Goal: Information Seeking & Learning: Learn about a topic

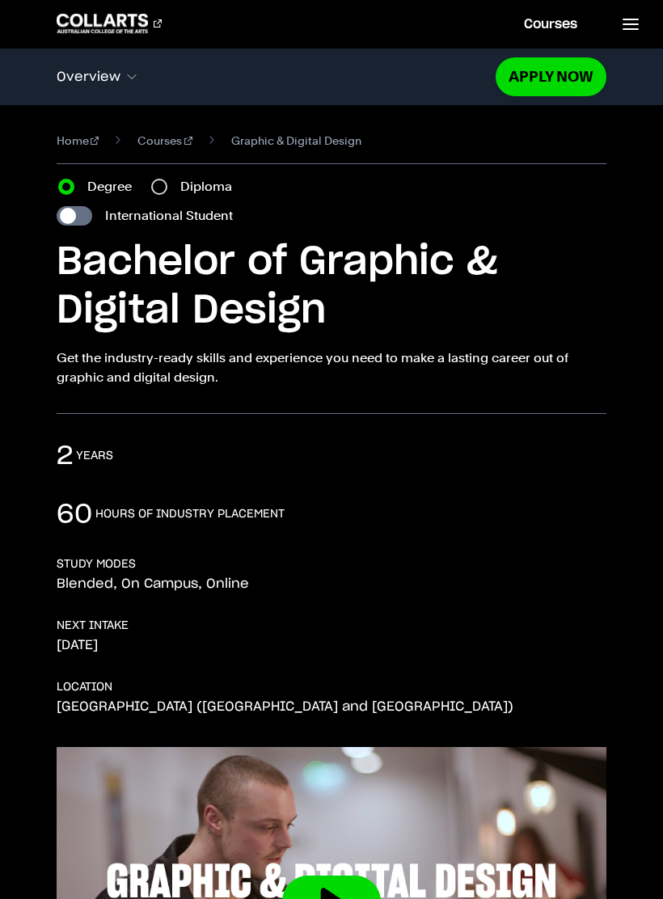
click at [158, 180] on input "Diploma" at bounding box center [159, 187] width 16 height 16
radio input "true"
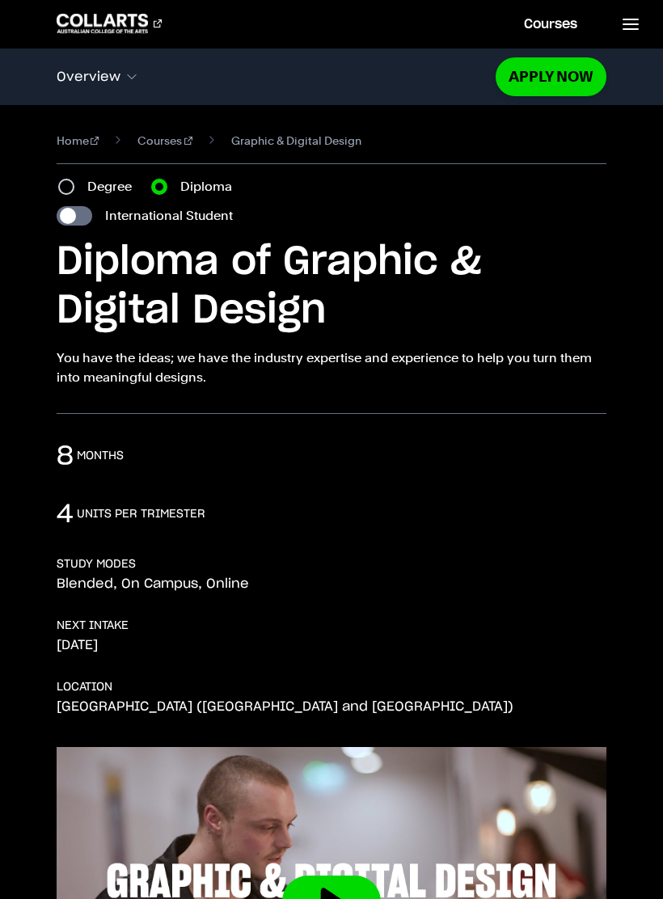
click at [65, 208] on input "International Student" at bounding box center [75, 215] width 36 height 19
checkbox input "true"
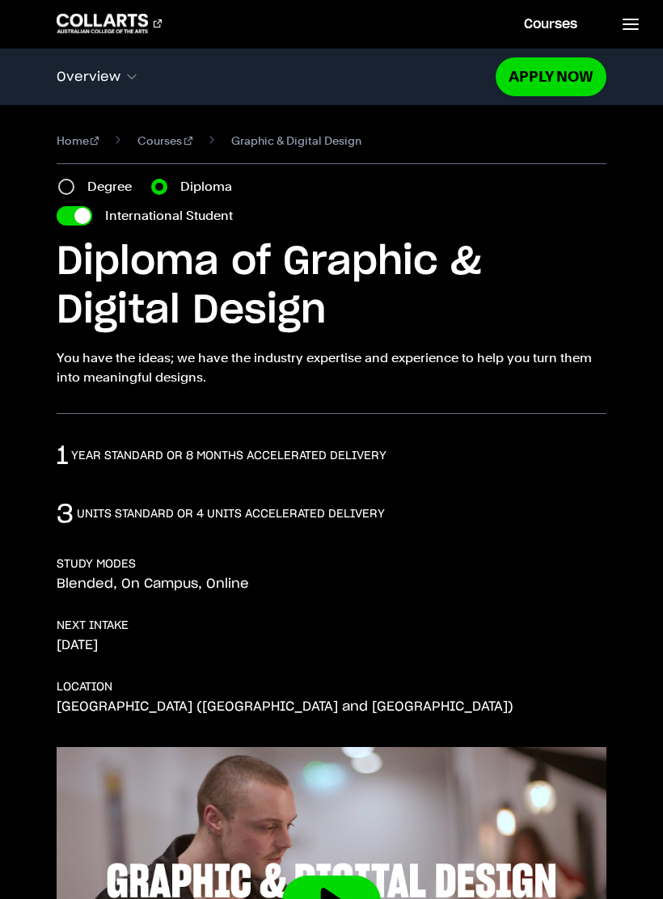
click at [269, 464] on div "1 year standard or 8 months accelerated delivery" at bounding box center [332, 456] width 550 height 32
click at [364, 448] on h3 "year standard or 8 months accelerated delivery" at bounding box center [228, 456] width 315 height 16
click at [570, 78] on link "Apply Now" at bounding box center [550, 76] width 111 height 38
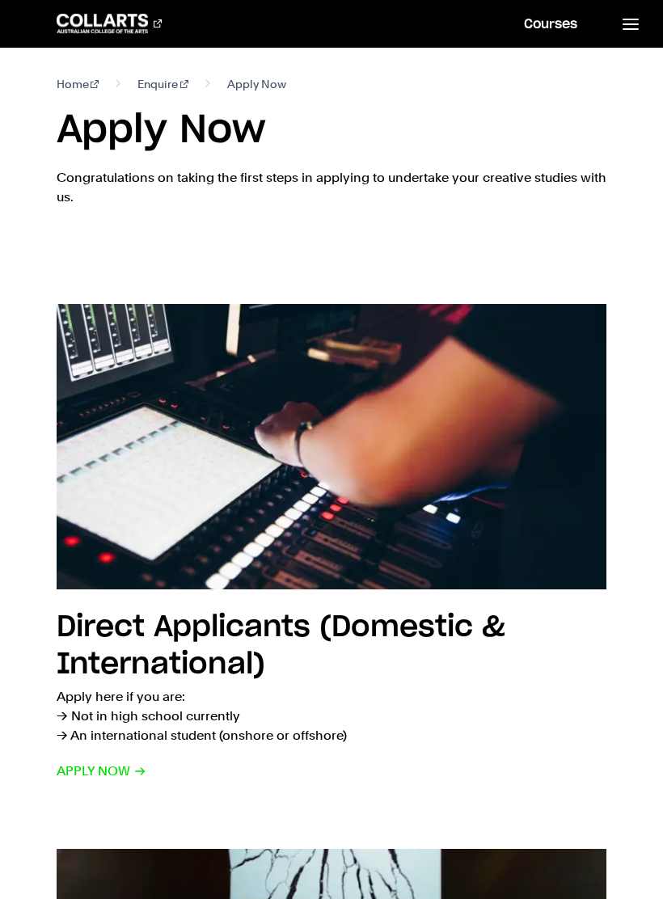
click at [558, 19] on link "Courses" at bounding box center [550, 24] width 92 height 48
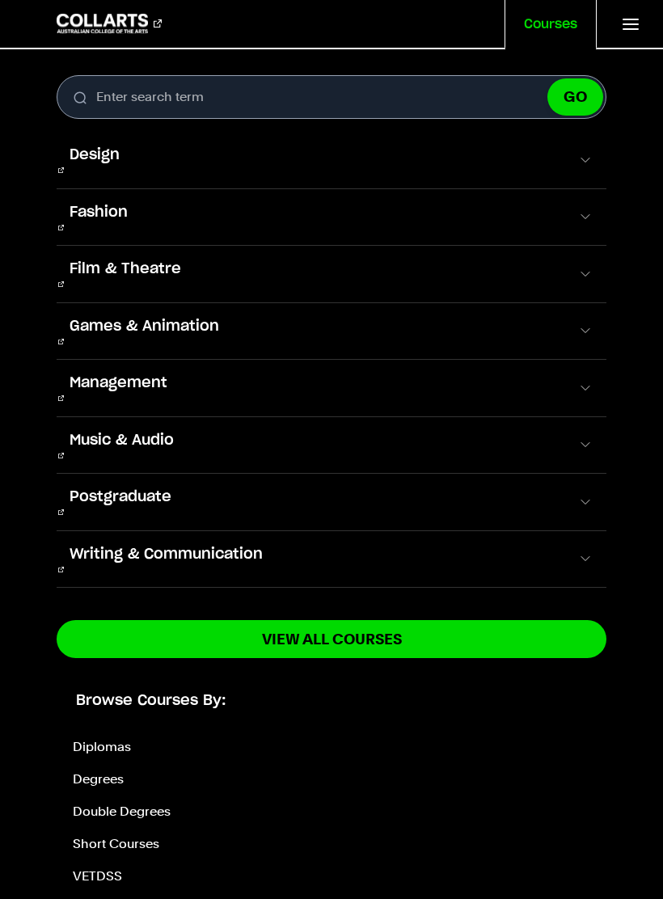
click at [583, 92] on button "GO" at bounding box center [575, 96] width 56 height 37
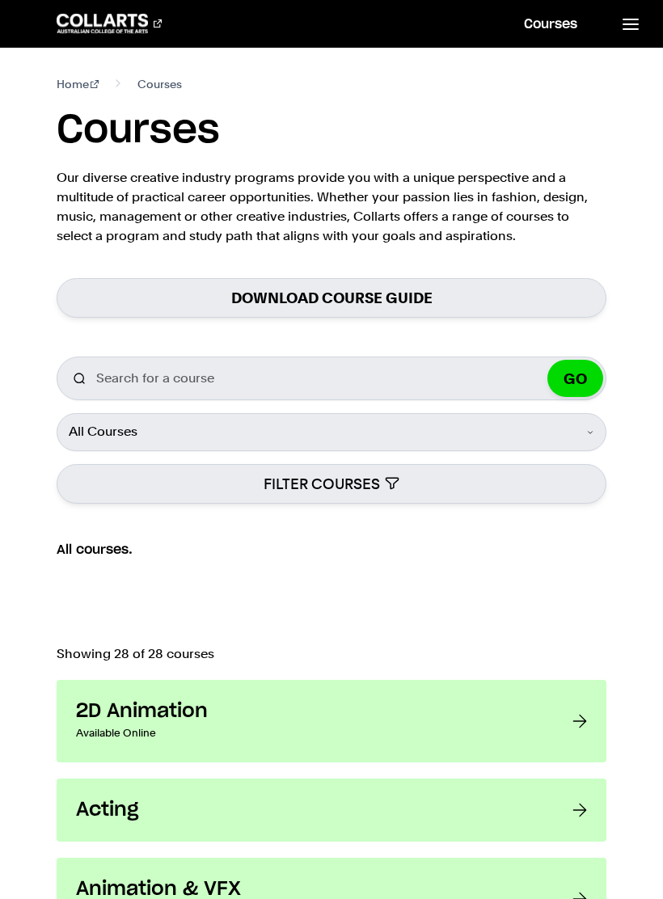
click at [585, 379] on button "GO" at bounding box center [575, 378] width 56 height 37
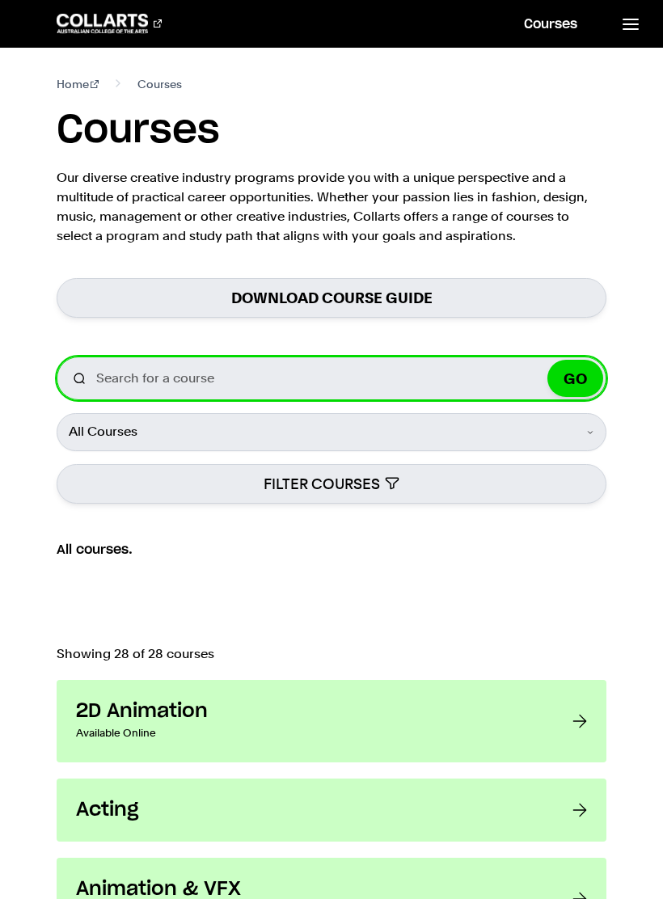
click at [511, 389] on input "Search for a course" at bounding box center [332, 378] width 550 height 44
type input "Cute"
click at [575, 378] on button "GO" at bounding box center [575, 378] width 56 height 37
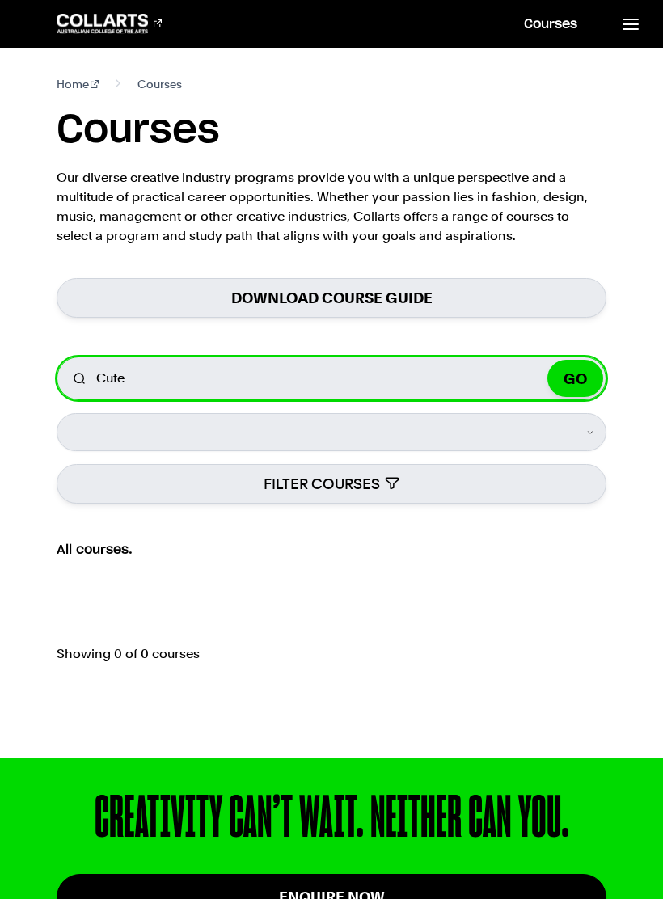
click at [280, 375] on input "Cute" at bounding box center [332, 378] width 550 height 44
type input "Cute and sexy"
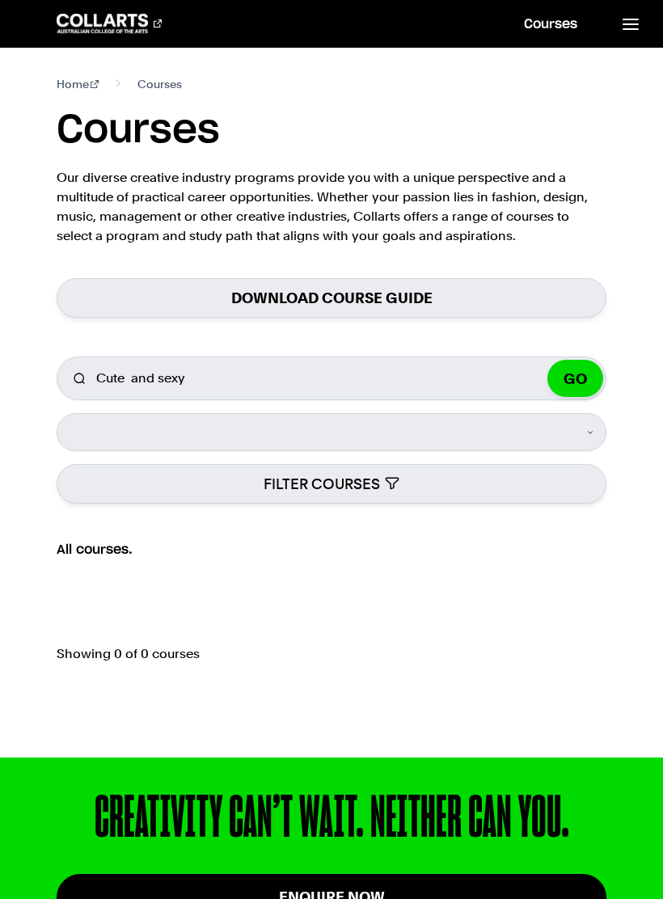
click at [579, 377] on button "GO" at bounding box center [575, 378] width 56 height 37
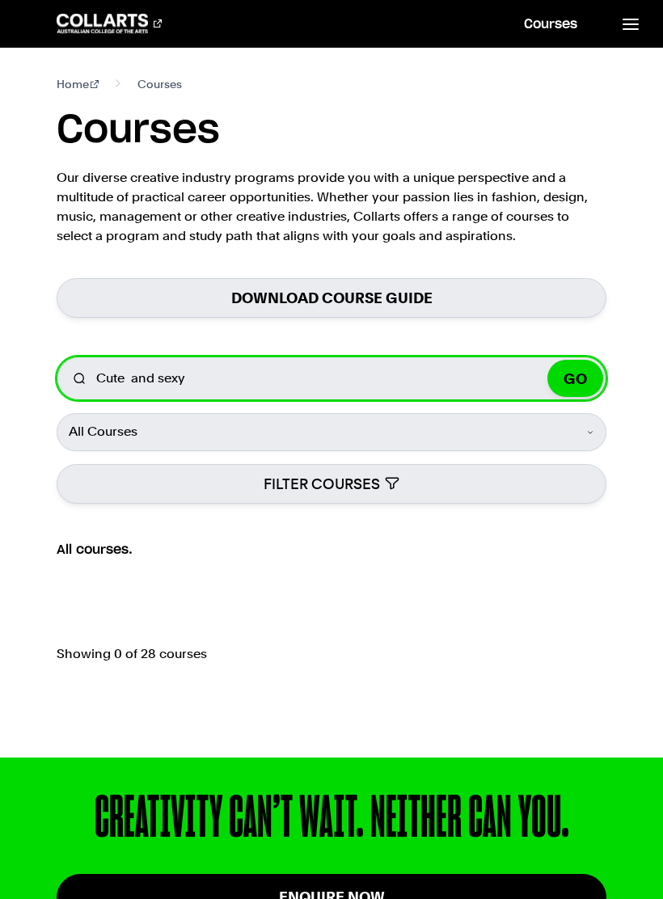
click at [221, 379] on input "Cute and sexy" at bounding box center [332, 378] width 550 height 44
type input "Cute"
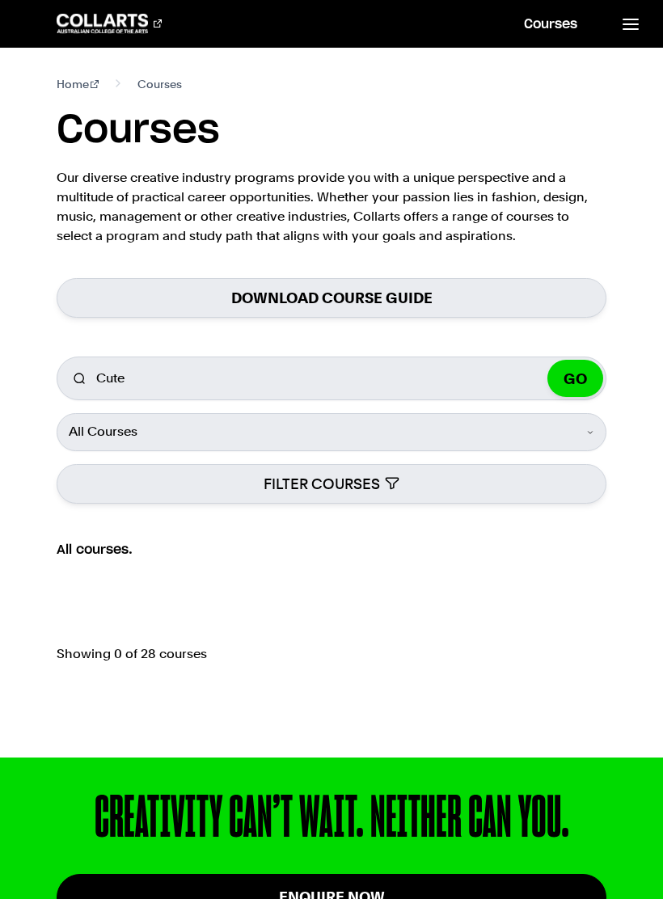
click at [586, 387] on button "GO" at bounding box center [575, 378] width 56 height 37
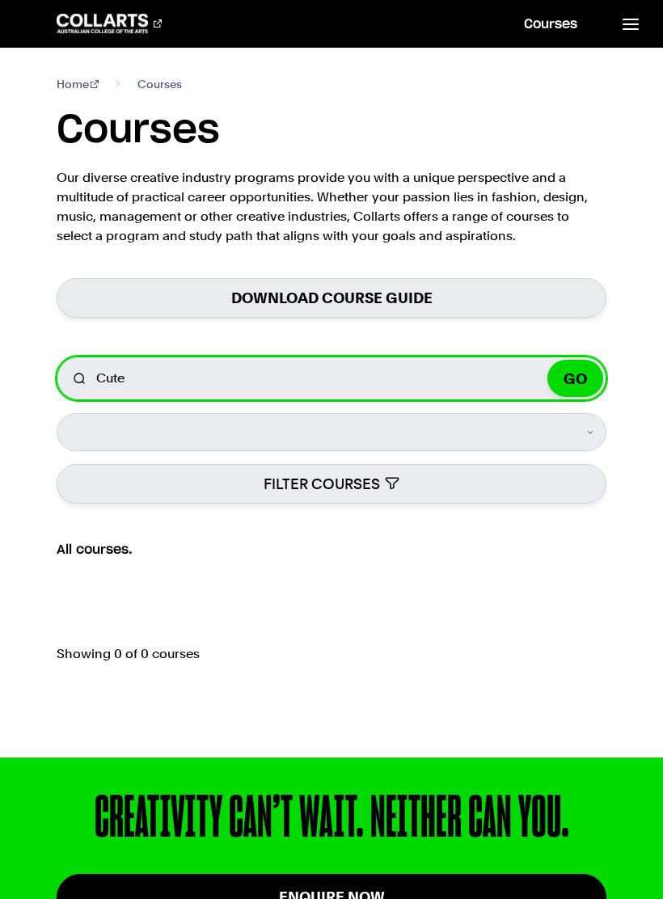
click at [418, 378] on input "Cute" at bounding box center [332, 378] width 550 height 44
type input "C"
type input "Baddie"
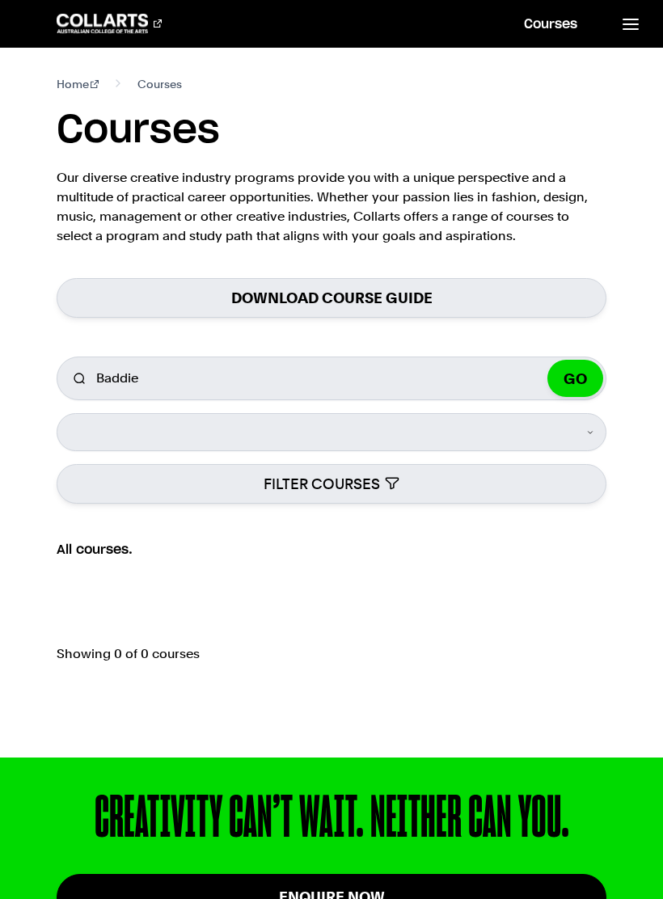
click at [568, 366] on button "GO" at bounding box center [575, 378] width 56 height 37
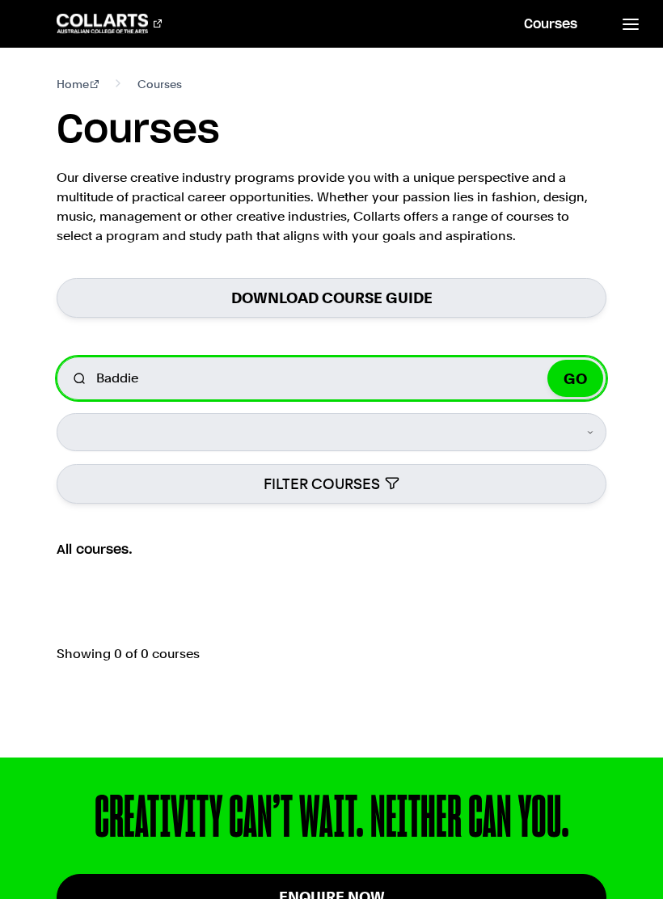
click at [343, 381] on input "Baddie" at bounding box center [332, 378] width 550 height 44
type input "B"
type input "Cute and sexy"
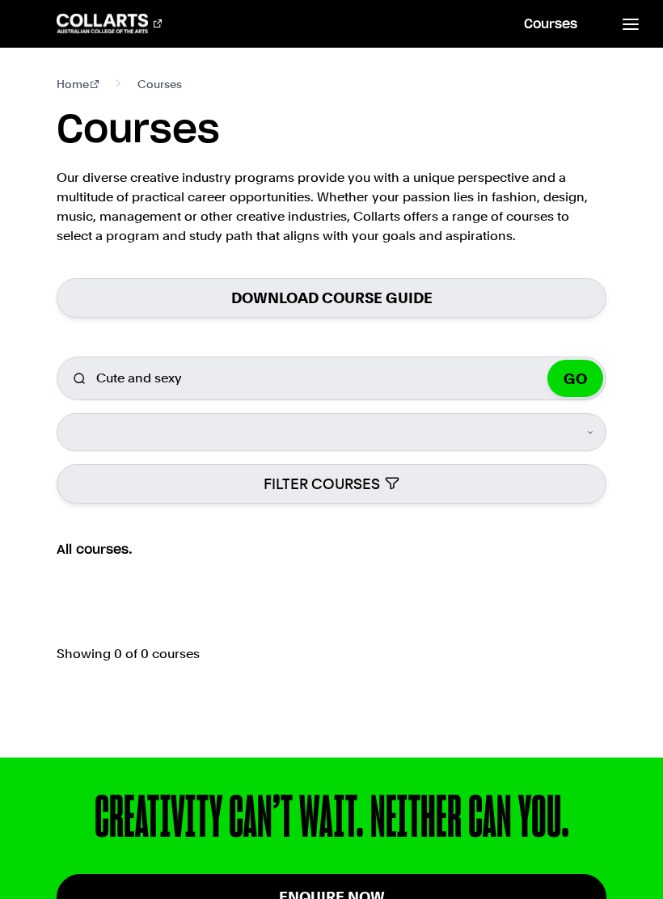
click at [581, 381] on button "GO" at bounding box center [575, 378] width 56 height 37
click at [389, 486] on button "FILTER COURSES" at bounding box center [332, 484] width 550 height 40
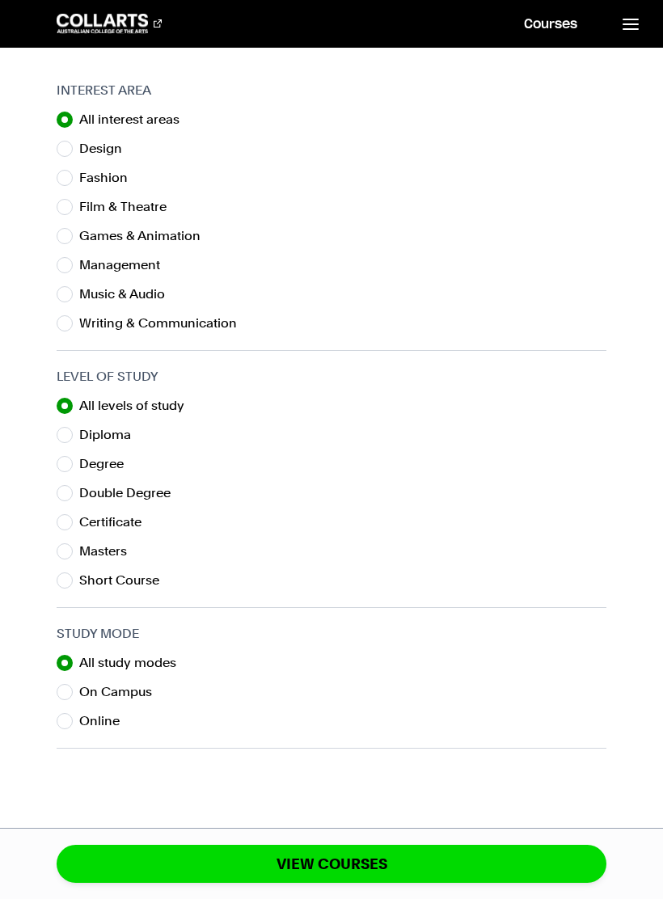
click at [57, 176] on input "Fashion" at bounding box center [65, 178] width 16 height 16
radio input "true"
click at [57, 719] on input "Online" at bounding box center [65, 721] width 16 height 16
radio input "true"
click at [403, 861] on button "VIEW COURSES" at bounding box center [332, 863] width 550 height 38
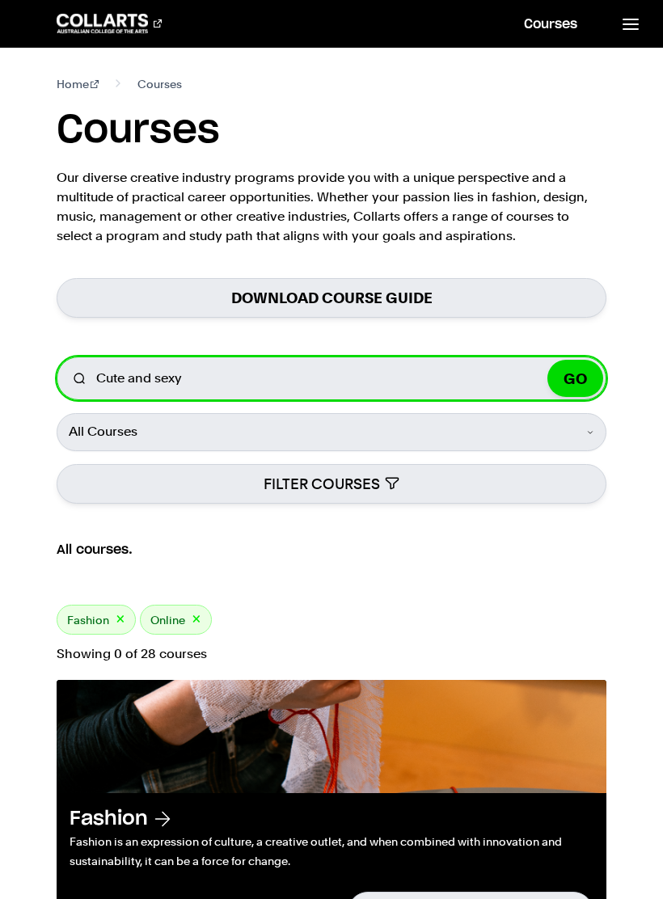
click at [356, 373] on input "Cute and sexy" at bounding box center [332, 378] width 550 height 44
type input "Cute and sexy girl"
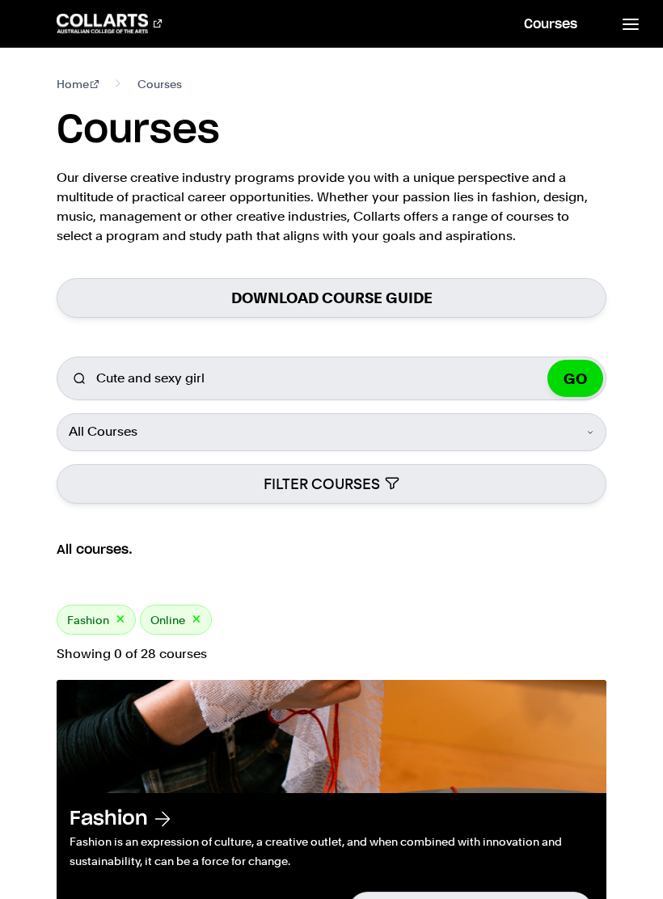
click at [501, 572] on div "All courses." at bounding box center [331, 553] width 663 height 101
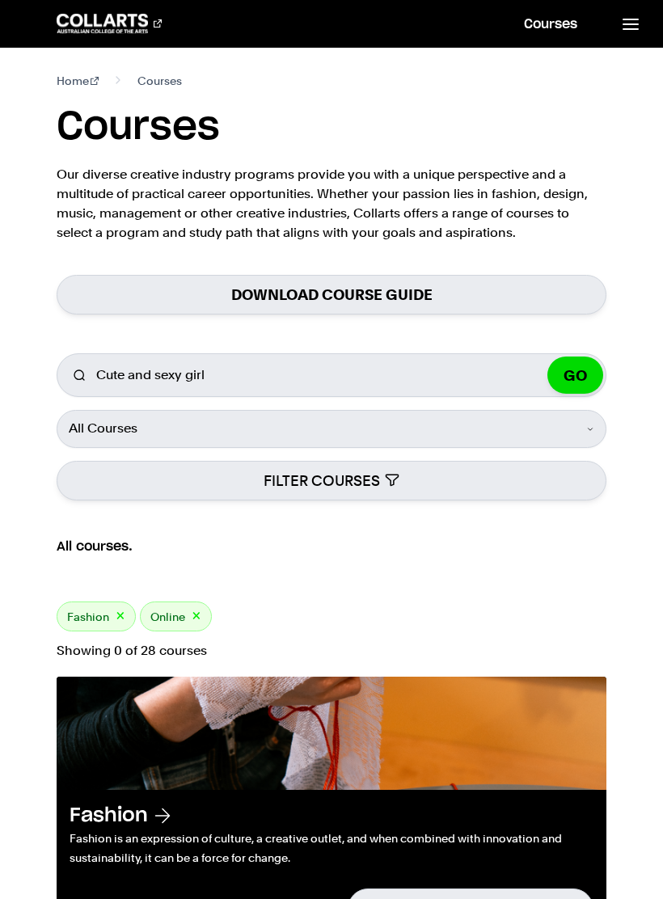
click at [572, 375] on button "GO" at bounding box center [575, 374] width 56 height 37
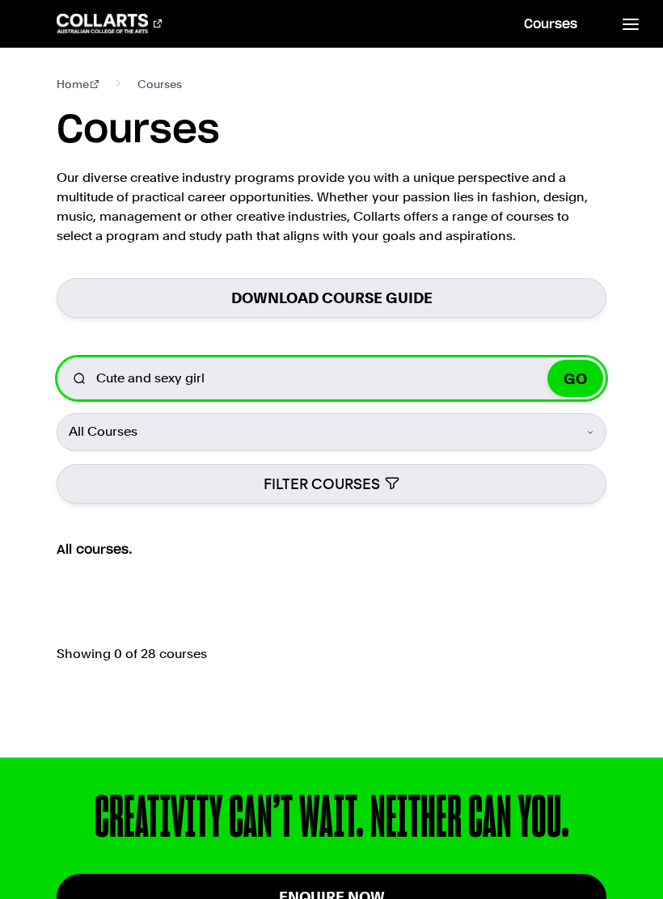
click at [457, 380] on input "Cute and sexy girl" at bounding box center [332, 378] width 550 height 44
type input "Cute and sexy girl also loved"
click at [575, 378] on button "GO" at bounding box center [575, 378] width 56 height 37
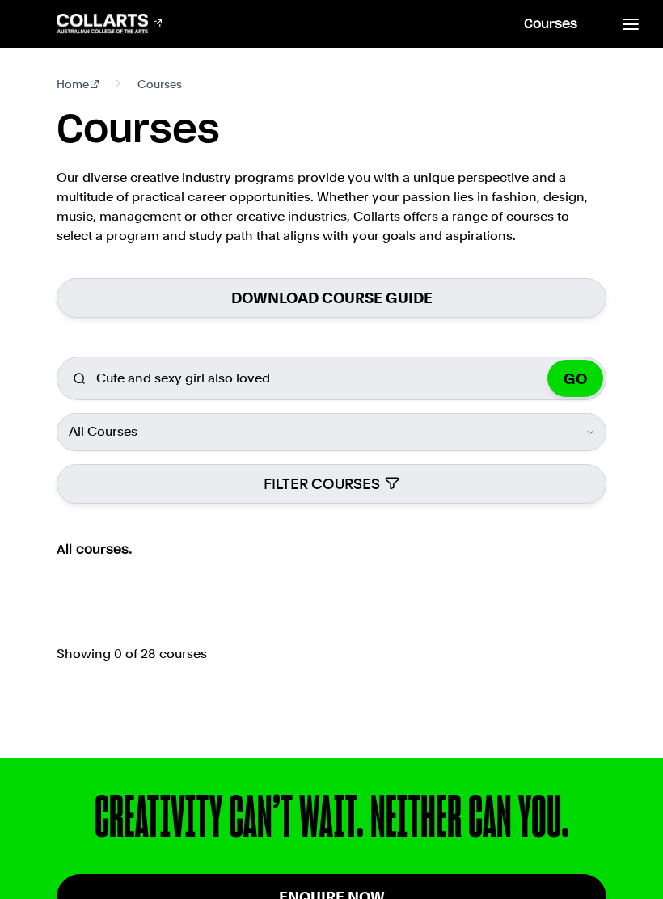
click at [576, 378] on button "GO" at bounding box center [575, 378] width 56 height 37
click at [586, 370] on button "GO" at bounding box center [575, 378] width 56 height 37
click at [507, 421] on select "All Courses Undergraduate Postgraduate Short Courses Online" at bounding box center [332, 431] width 550 height 37
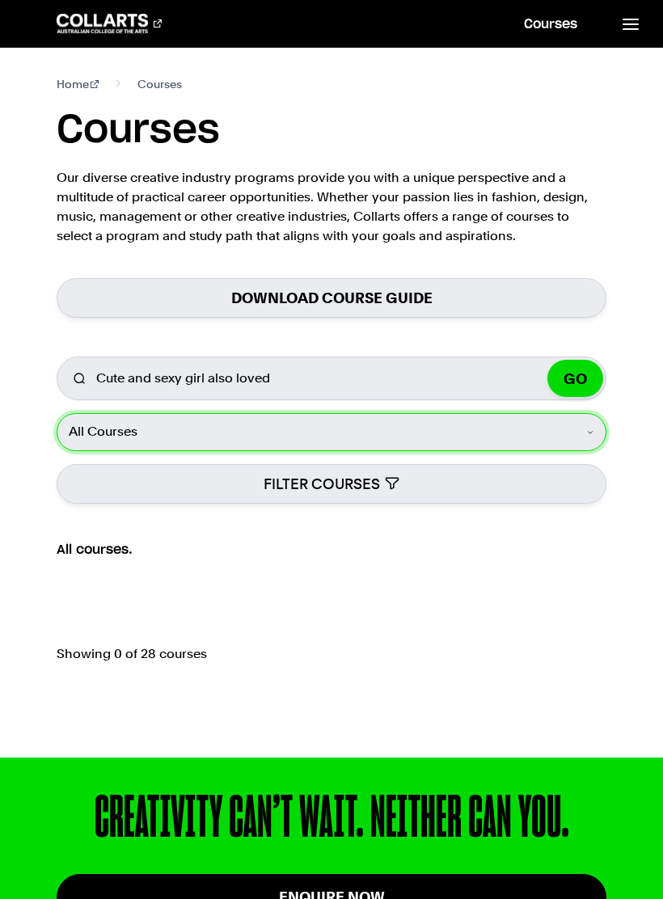
select select "Online"
radio input "false"
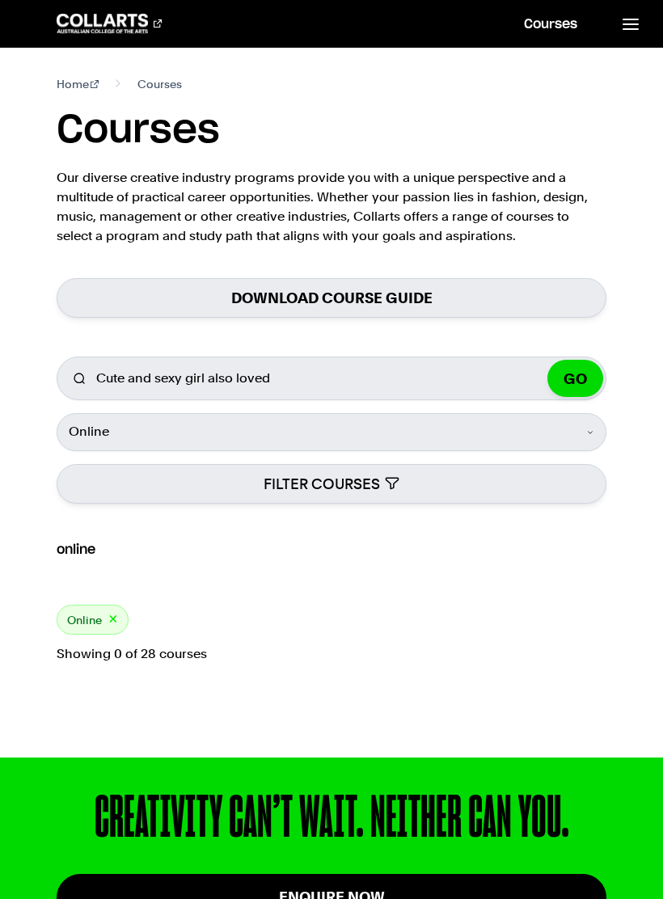
click at [419, 474] on button "FILTER COURSES" at bounding box center [332, 484] width 550 height 40
